Goal: Task Accomplishment & Management: Complete application form

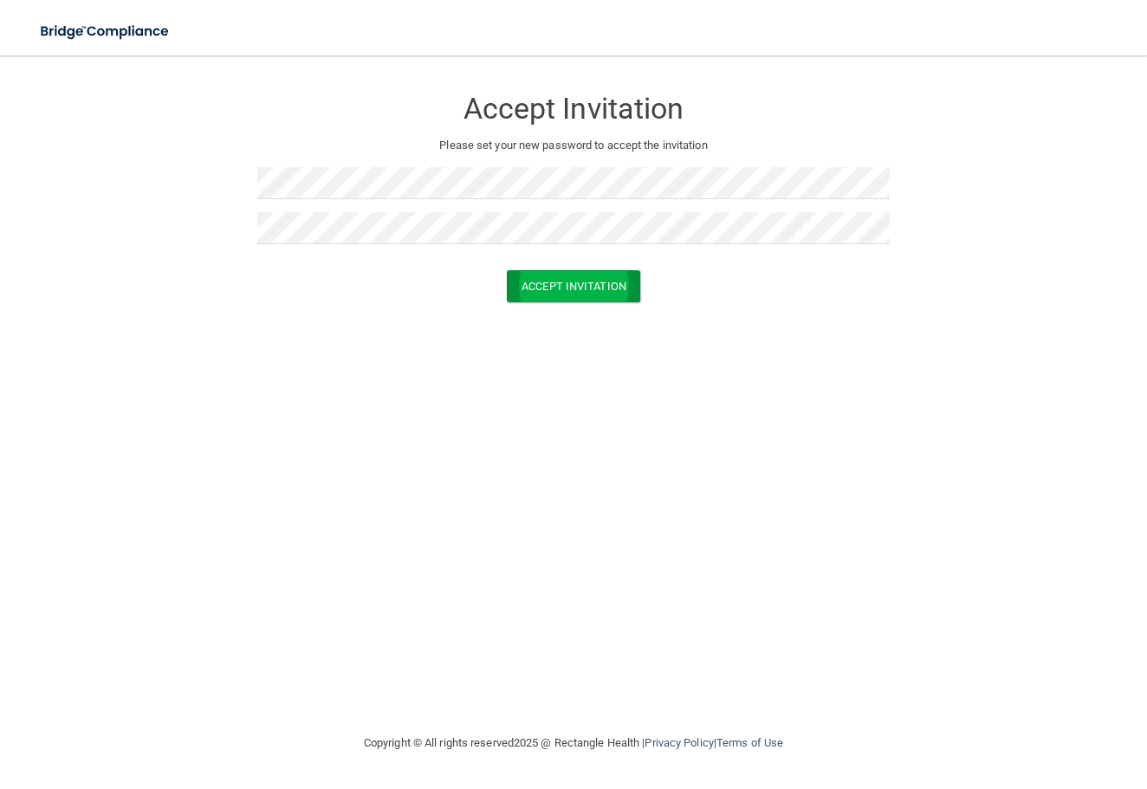
click at [558, 296] on button "Accept Invitation" at bounding box center [573, 286] width 133 height 32
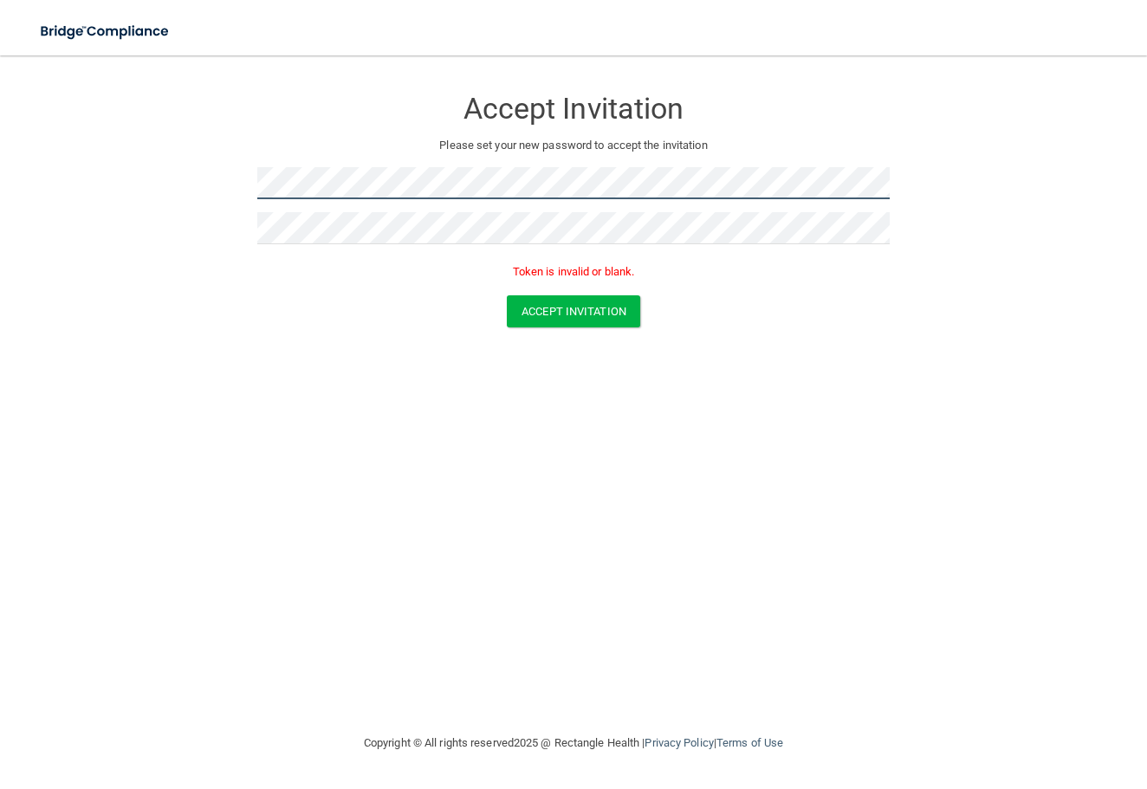
click at [219, 192] on form "Accept Invitation Please set your new password to accept the invitation Token i…" at bounding box center [574, 210] width 1078 height 275
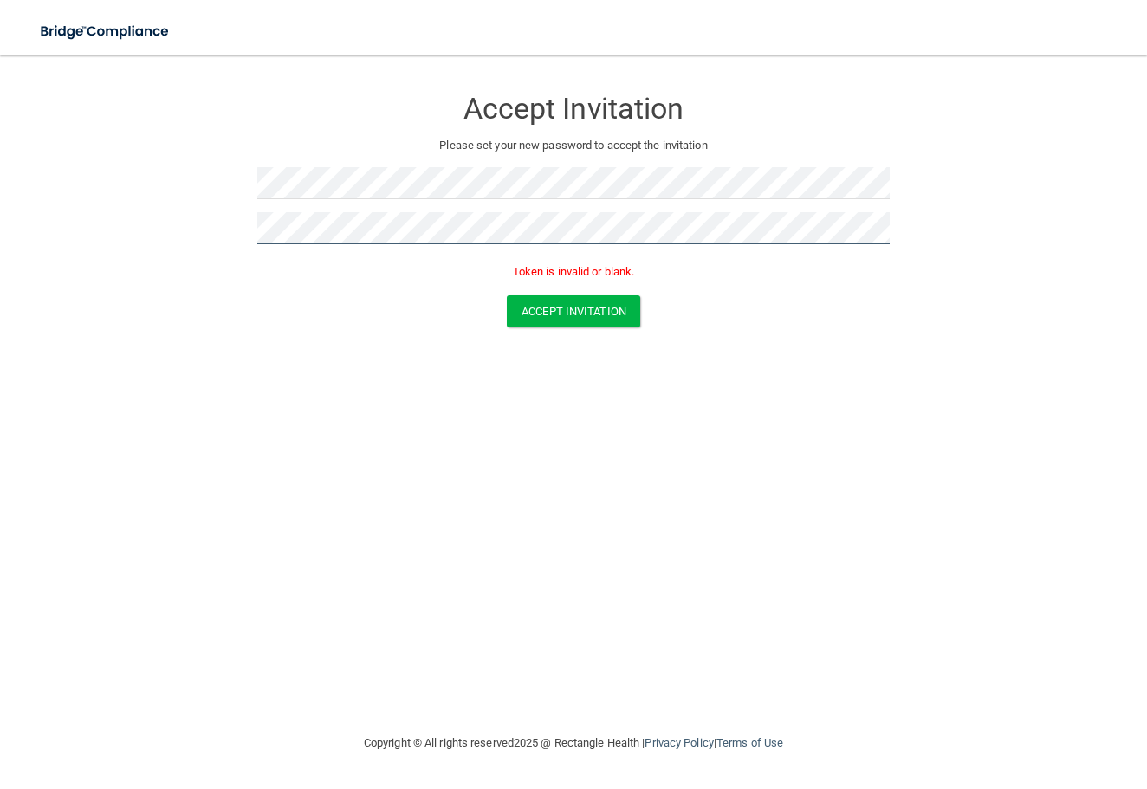
click at [250, 209] on form "Accept Invitation Please set your new password to accept the invitation Token i…" at bounding box center [574, 210] width 1078 height 275
click at [178, 185] on form "Accept Invitation Please set your new password to accept the invitation Token i…" at bounding box center [574, 210] width 1078 height 275
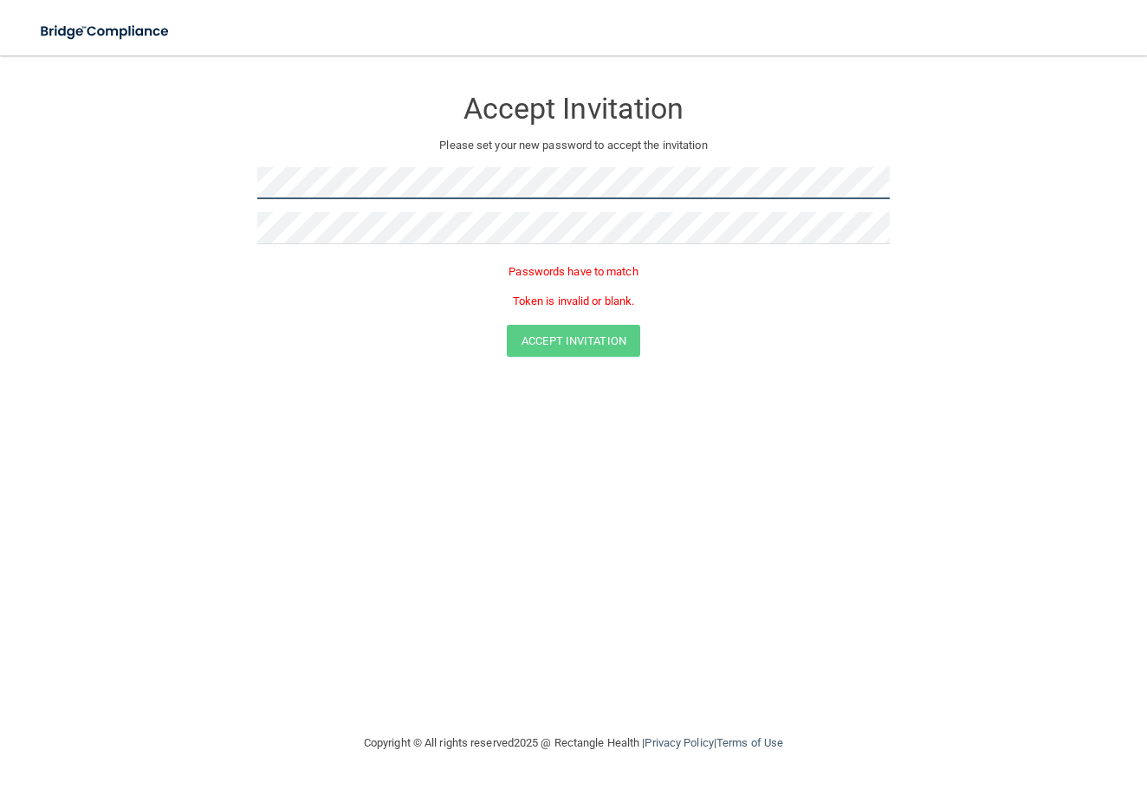
click at [152, 184] on form "Accept Invitation Please set your new password to accept the invitation Passwor…" at bounding box center [574, 225] width 1078 height 305
click at [600, 297] on p "Token is invalid or blank." at bounding box center [573, 301] width 632 height 21
click at [343, 169] on div at bounding box center [573, 189] width 632 height 45
click at [293, 294] on p "Token is invalid or blank." at bounding box center [573, 301] width 632 height 21
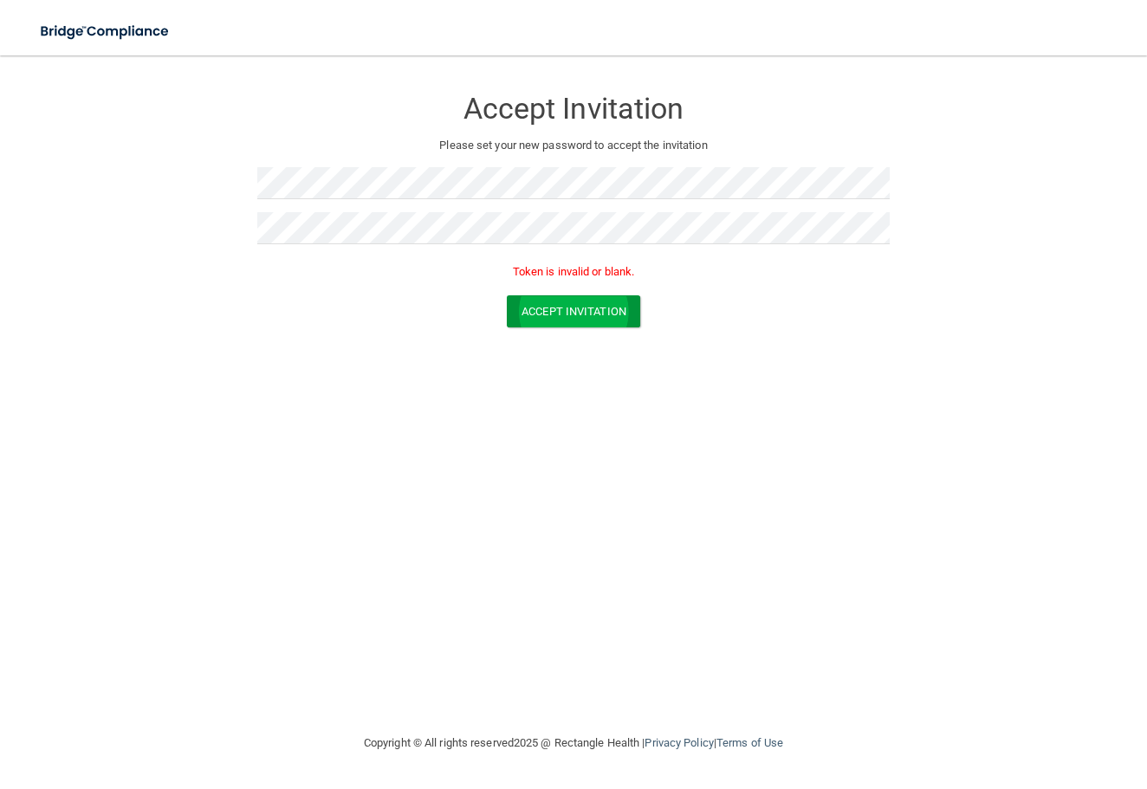
click at [566, 301] on button "Accept Invitation" at bounding box center [573, 311] width 133 height 32
click at [614, 304] on button "Accept Invitation" at bounding box center [573, 311] width 133 height 32
click at [240, 188] on form "Accept Invitation Please set your new password to accept the invitation Token i…" at bounding box center [574, 210] width 1078 height 275
click at [191, 185] on form "Accept Invitation Please set your new password to accept the invitation Token i…" at bounding box center [574, 210] width 1078 height 275
click at [299, 402] on div "Accept Invitation Please set your new password to accept the invitation Token i…" at bounding box center [574, 394] width 1078 height 643
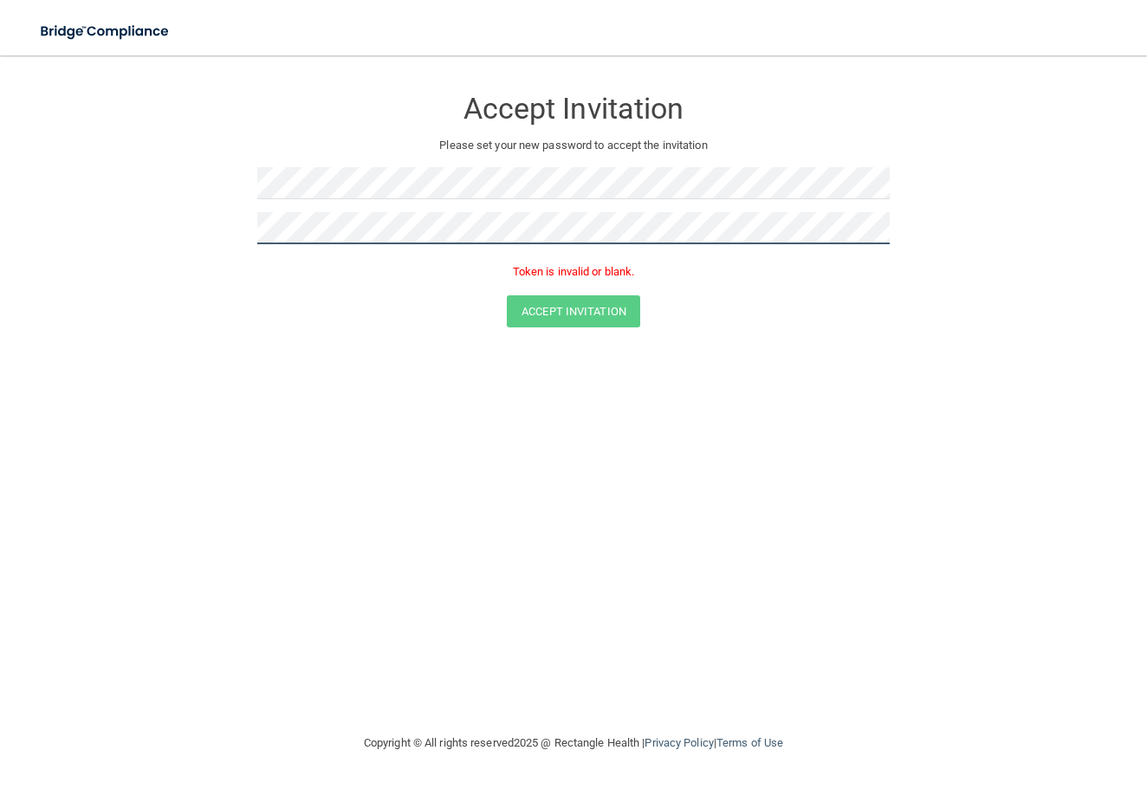
click at [201, 229] on form "Accept Invitation Please set your new password to accept the invitation Token i…" at bounding box center [574, 210] width 1078 height 275
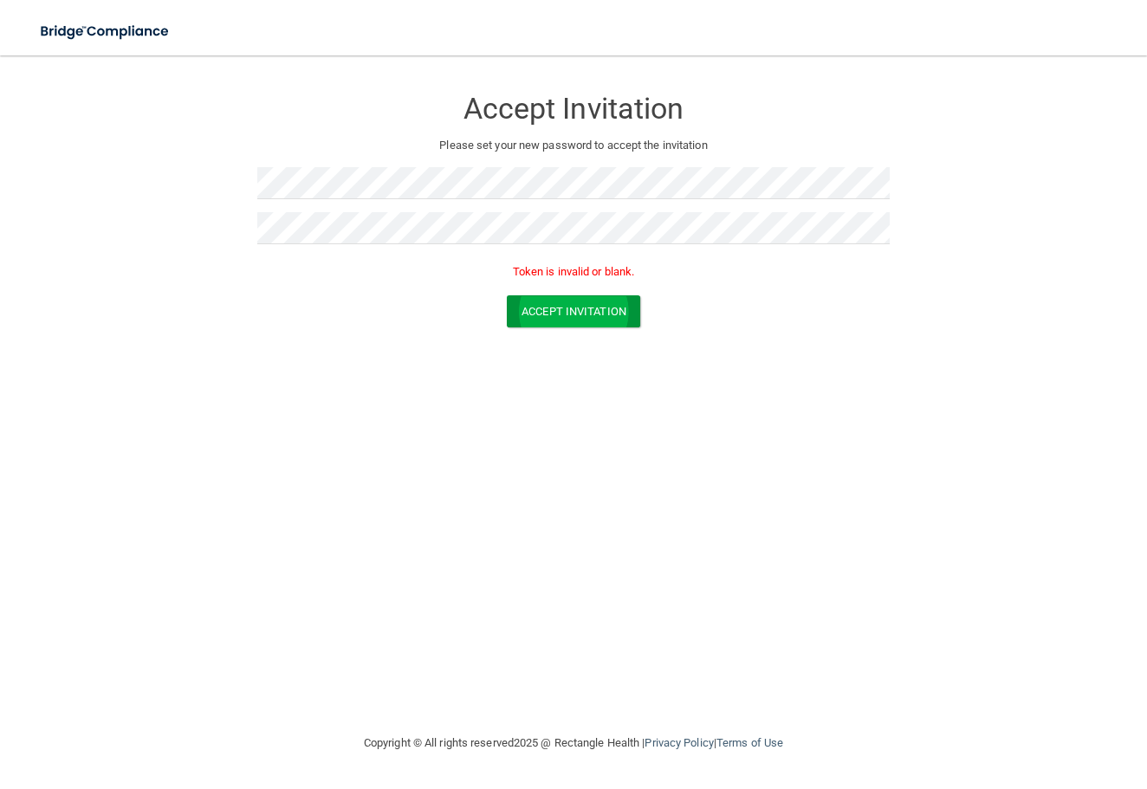
click at [568, 299] on button "Accept Invitation" at bounding box center [573, 311] width 133 height 32
click at [208, 174] on form "Accept Invitation Please set your new password to accept the invitation Token i…" at bounding box center [574, 210] width 1078 height 275
click at [578, 301] on button "Accept Invitation" at bounding box center [573, 311] width 133 height 32
click at [581, 302] on button "Accept Invitation" at bounding box center [573, 311] width 133 height 32
click at [586, 270] on button "Accept Invitation" at bounding box center [573, 286] width 133 height 32
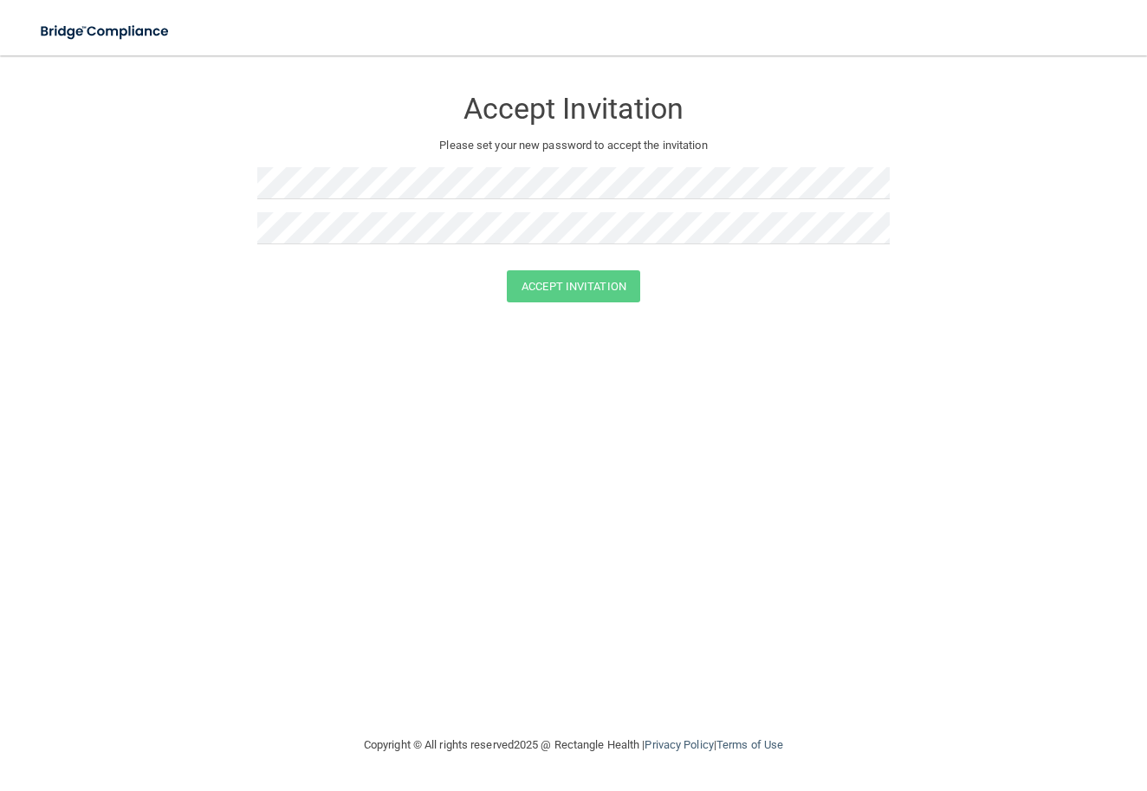
click at [472, 198] on div at bounding box center [573, 189] width 632 height 45
click at [571, 283] on button "Accept Invitation" at bounding box center [573, 286] width 133 height 32
click at [586, 307] on button "Accept Invitation" at bounding box center [573, 311] width 133 height 32
click at [595, 282] on button "Accept Invitation" at bounding box center [573, 286] width 133 height 32
